Goal: Information Seeking & Learning: Learn about a topic

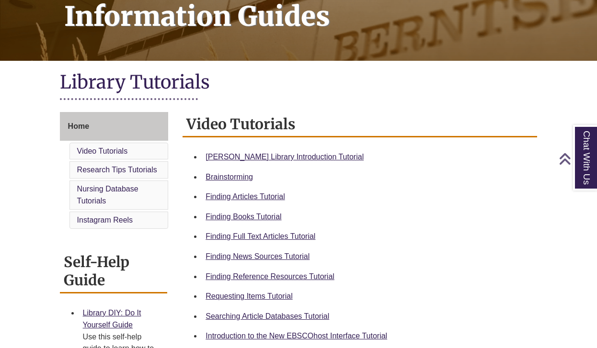
scroll to position [160, 0]
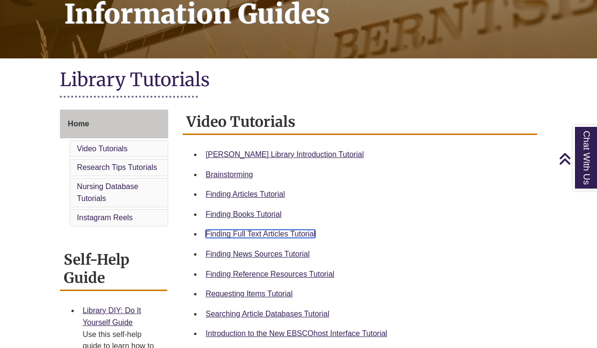
click at [255, 235] on link "Finding Full Text Articles Tutorial" at bounding box center [261, 234] width 110 height 8
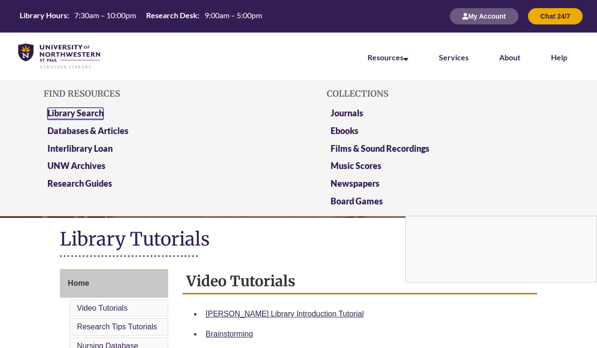
click at [90, 115] on link "Library Search" at bounding box center [75, 114] width 56 height 12
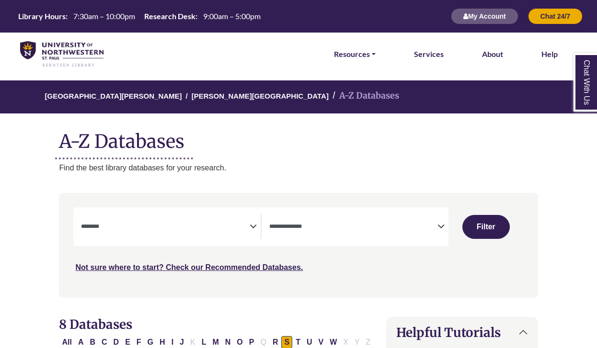
select select "Database Subject Filter"
select select "Database Types Filter"
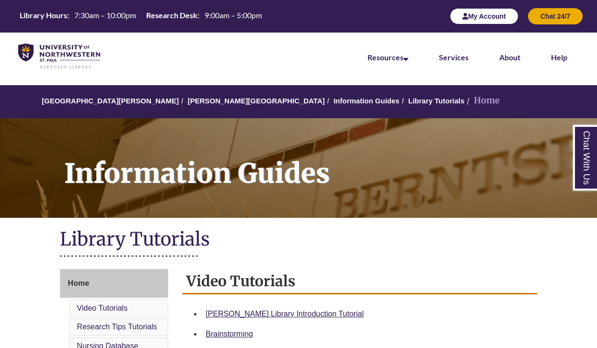
click at [493, 14] on button "My Account" at bounding box center [484, 16] width 69 height 16
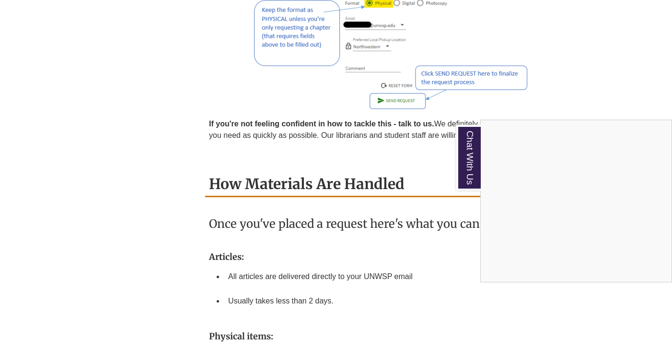
scroll to position [1090, 0]
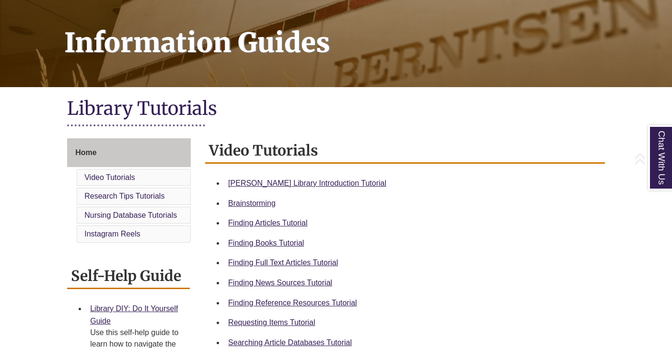
scroll to position [318, 0]
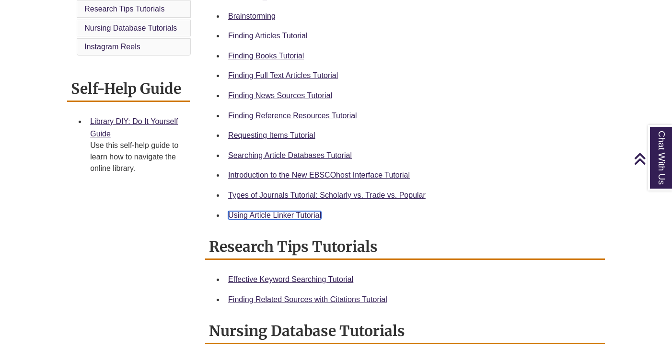
click at [255, 212] on link "Using Article Linker Tutorial" at bounding box center [274, 215] width 93 height 8
